Goal: Information Seeking & Learning: Learn about a topic

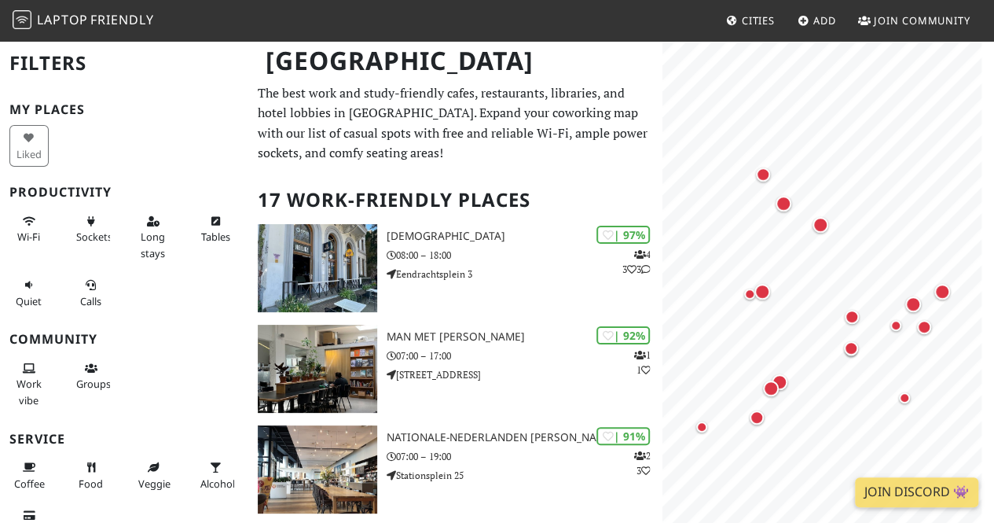
click at [0, 251] on div "Wi-Fi" at bounding box center [31, 237] width 62 height 64
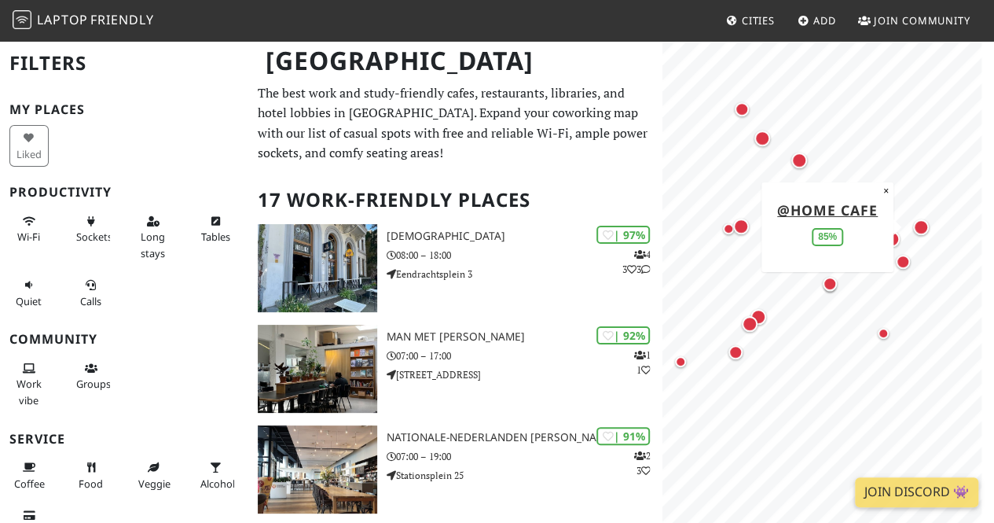
click at [922, 226] on div "Map marker" at bounding box center [921, 227] width 16 height 16
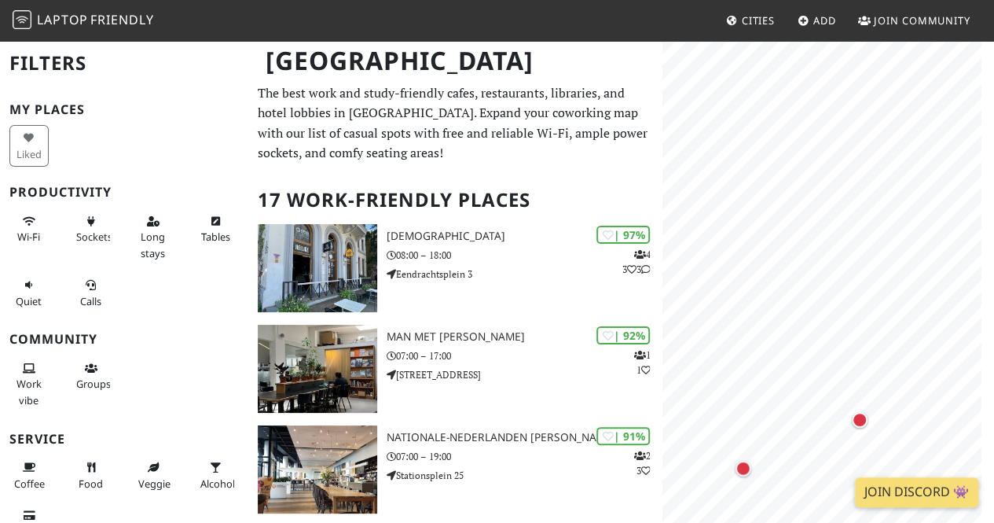
click at [993, 390] on html "Laptop Friendly Cities Add Join Community Rotterdam Filters My Places Liked Pro…" at bounding box center [497, 261] width 994 height 523
click at [827, 24] on body "Laptop Friendly Cities Add Join Community Rotterdam Filters My Places Liked Pro…" at bounding box center [497, 261] width 994 height 523
click at [763, 224] on div "Map marker" at bounding box center [762, 222] width 16 height 16
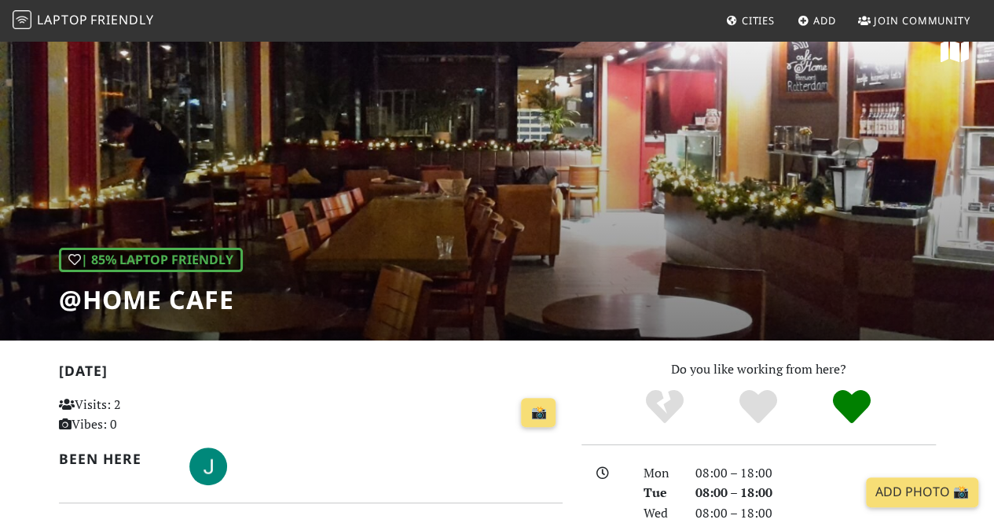
scroll to position [28, 0]
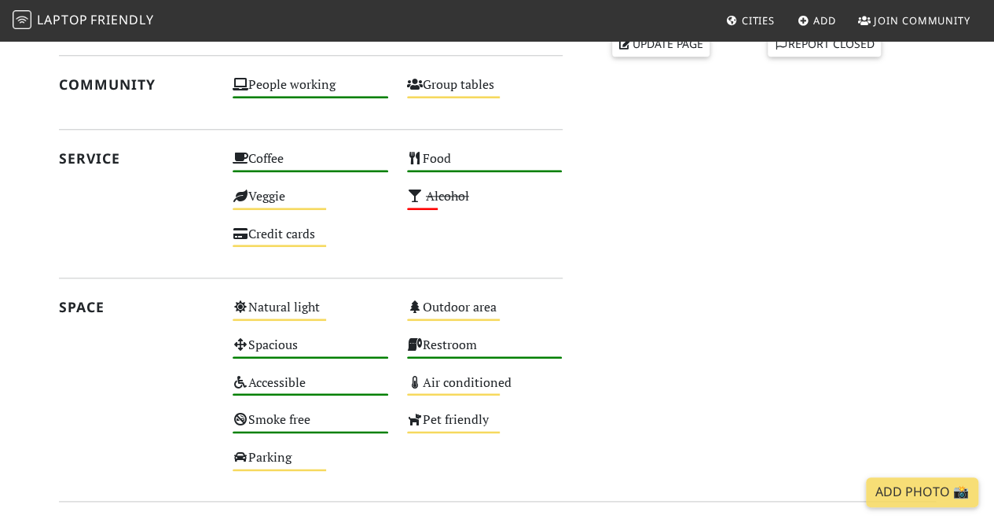
scroll to position [904, 0]
